Goal: Task Accomplishment & Management: Use online tool/utility

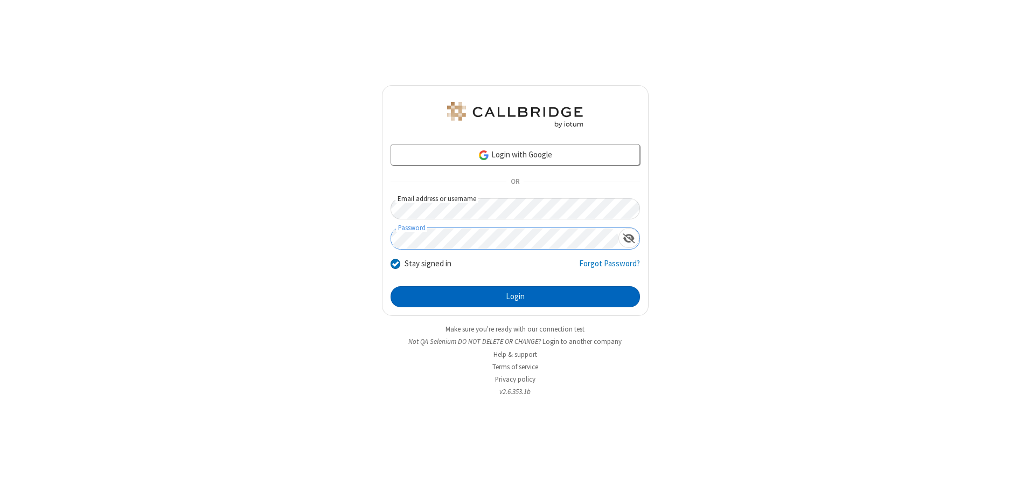
click at [515, 296] on button "Login" at bounding box center [515, 297] width 249 height 22
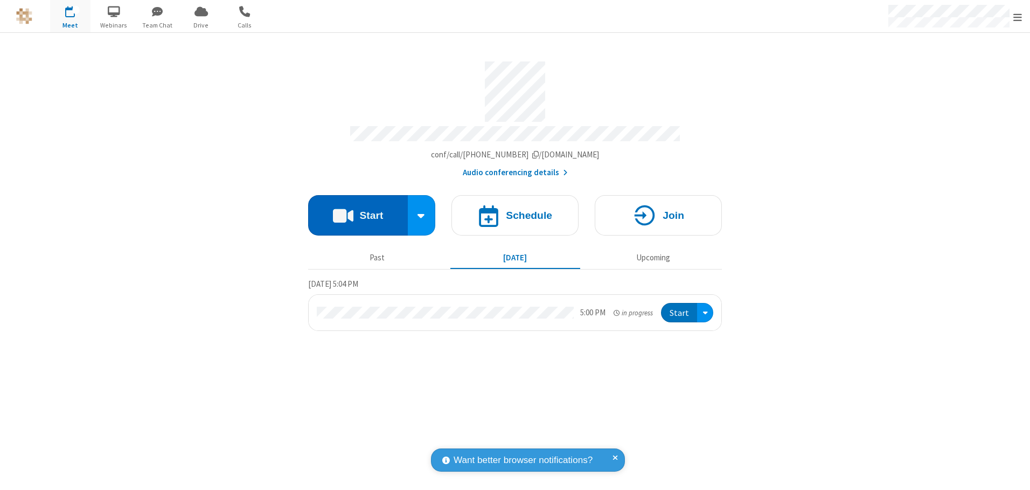
click at [358, 211] on button "Start" at bounding box center [358, 215] width 100 height 40
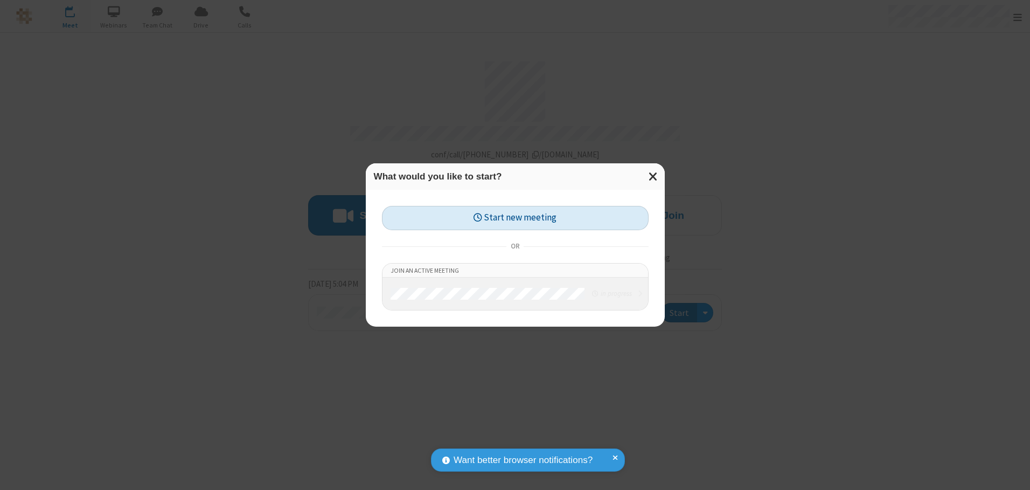
click at [515, 218] on button "Start new meeting" at bounding box center [515, 218] width 267 height 24
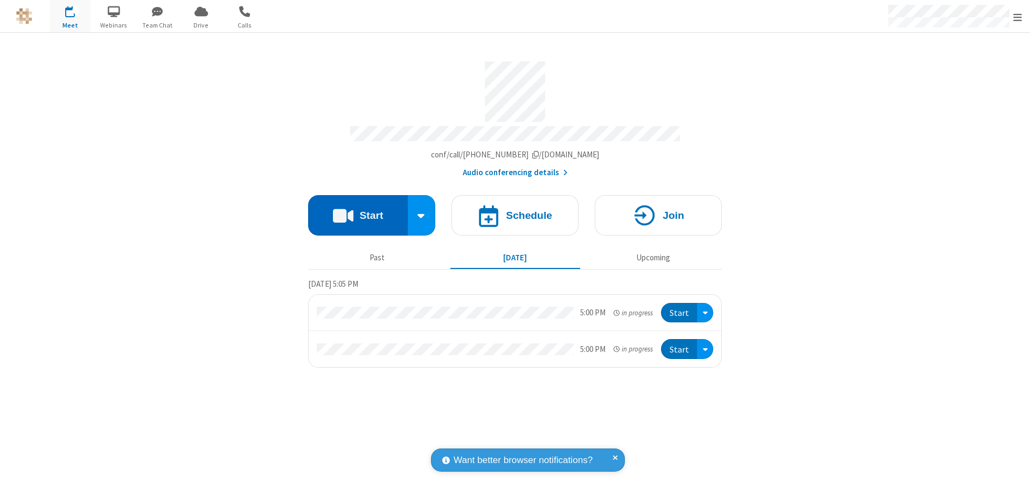
click at [358, 211] on button "Start" at bounding box center [358, 215] width 100 height 40
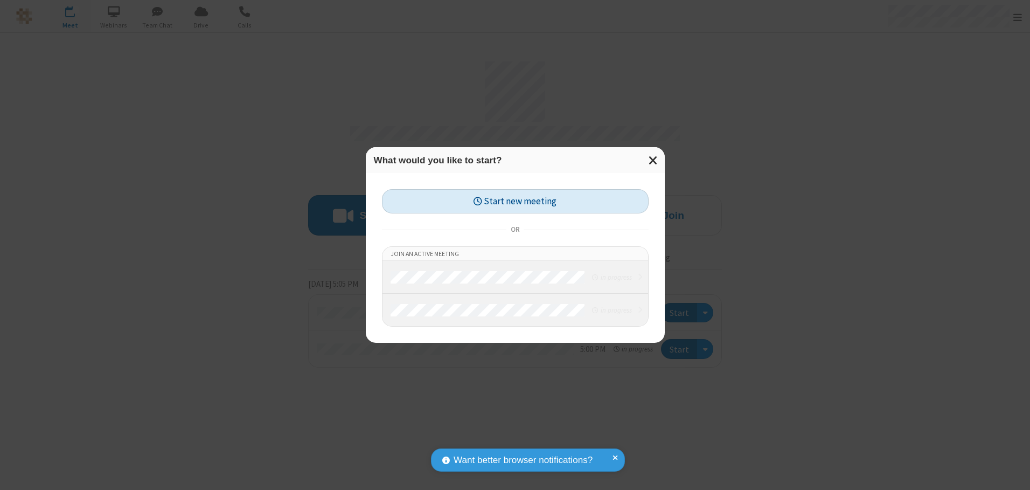
click at [515, 201] on button "Start new meeting" at bounding box center [515, 201] width 267 height 24
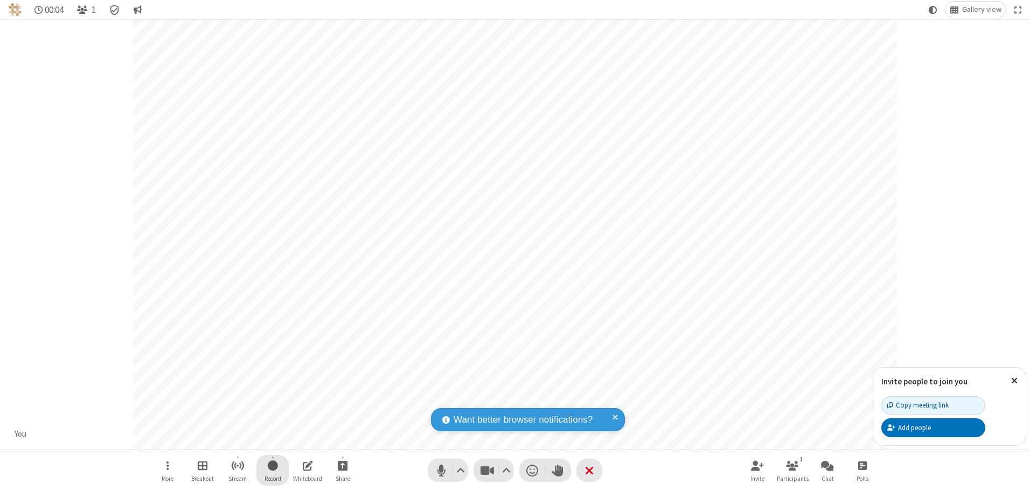
click at [273, 470] on span "Start recording" at bounding box center [273, 464] width 10 height 13
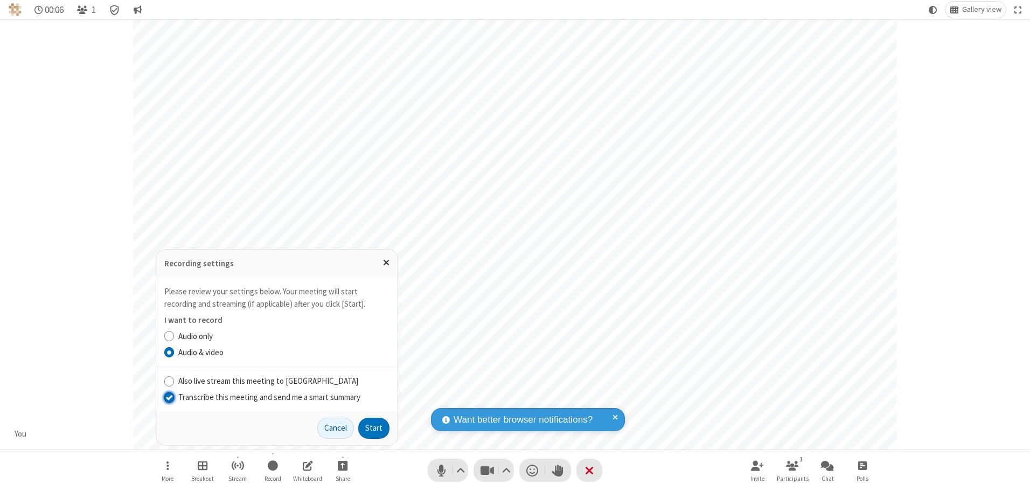
click at [169, 397] on input "Transcribe this meeting and send me a smart summary" at bounding box center [169, 396] width 10 height 11
click at [283, 352] on label "Audio & video" at bounding box center [283, 352] width 211 height 12
click at [175, 352] on input "Audio & video" at bounding box center [169, 351] width 10 height 11
click at [374, 428] on button "Start" at bounding box center [373, 429] width 31 height 22
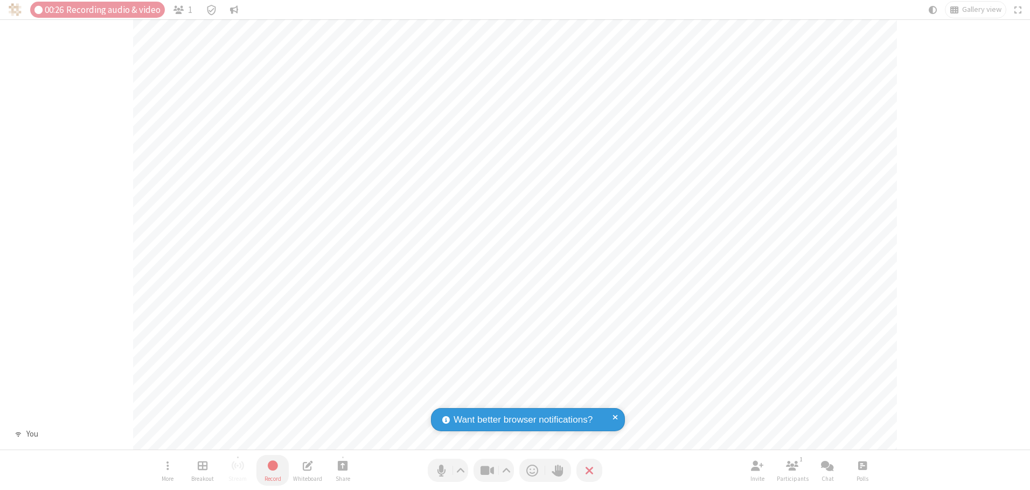
click at [273, 470] on span "Stop recording" at bounding box center [273, 464] width 12 height 13
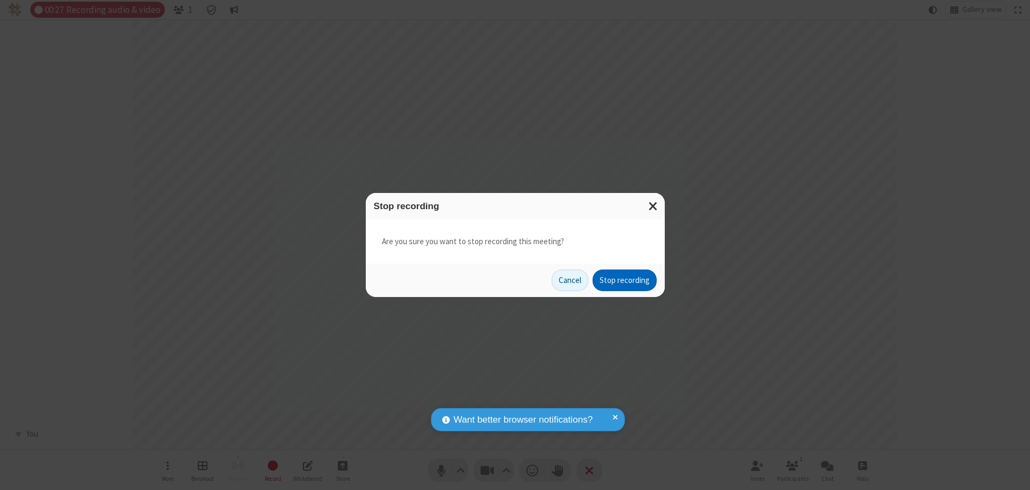
click at [624, 280] on button "Stop recording" at bounding box center [625, 280] width 64 height 22
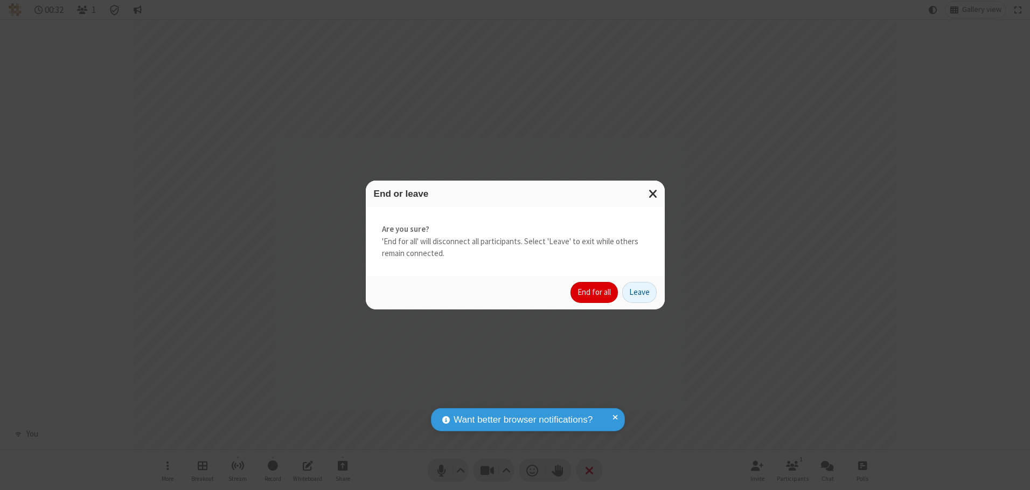
click at [595, 292] on button "End for all" at bounding box center [594, 293] width 47 height 22
